Goal: Navigation & Orientation: Find specific page/section

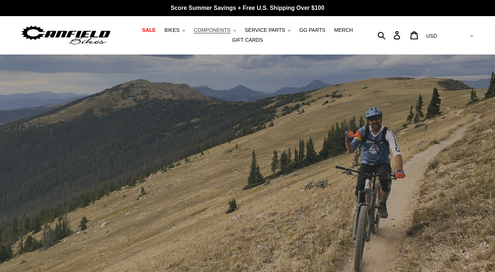
click at [229, 30] on span "COMPONENTS" at bounding box center [212, 30] width 37 height 6
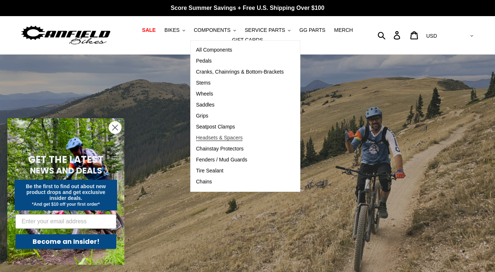
click at [227, 138] on span "Headsets & Spacers" at bounding box center [219, 138] width 47 height 6
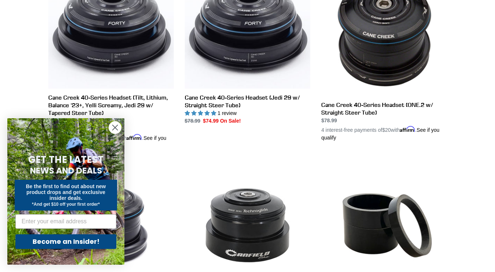
scroll to position [209, 0]
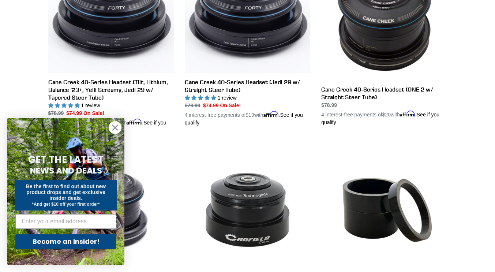
click at [110, 128] on circle "Close dialog" at bounding box center [115, 127] width 12 height 12
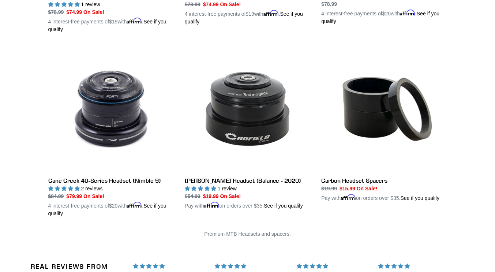
scroll to position [308, 0]
